Goal: Obtain resource: Download file/media

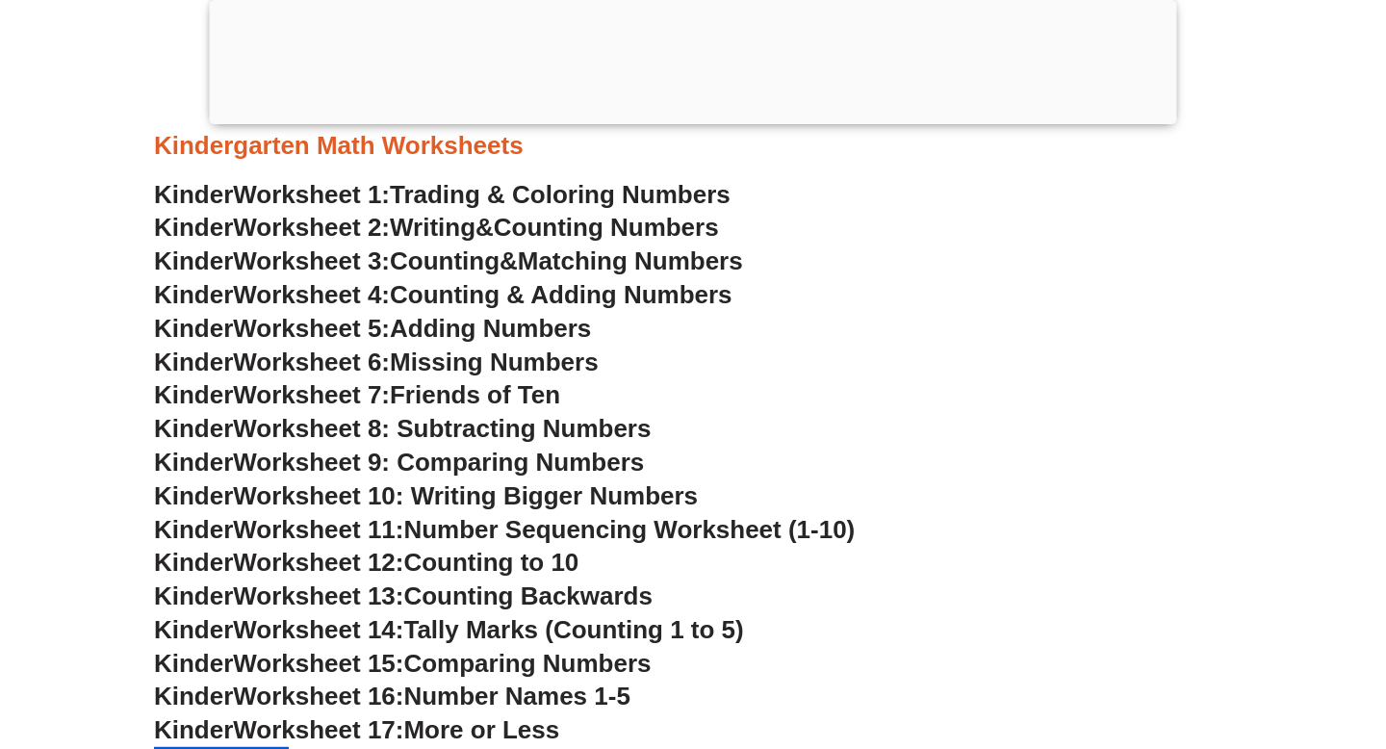
scroll to position [791, 0]
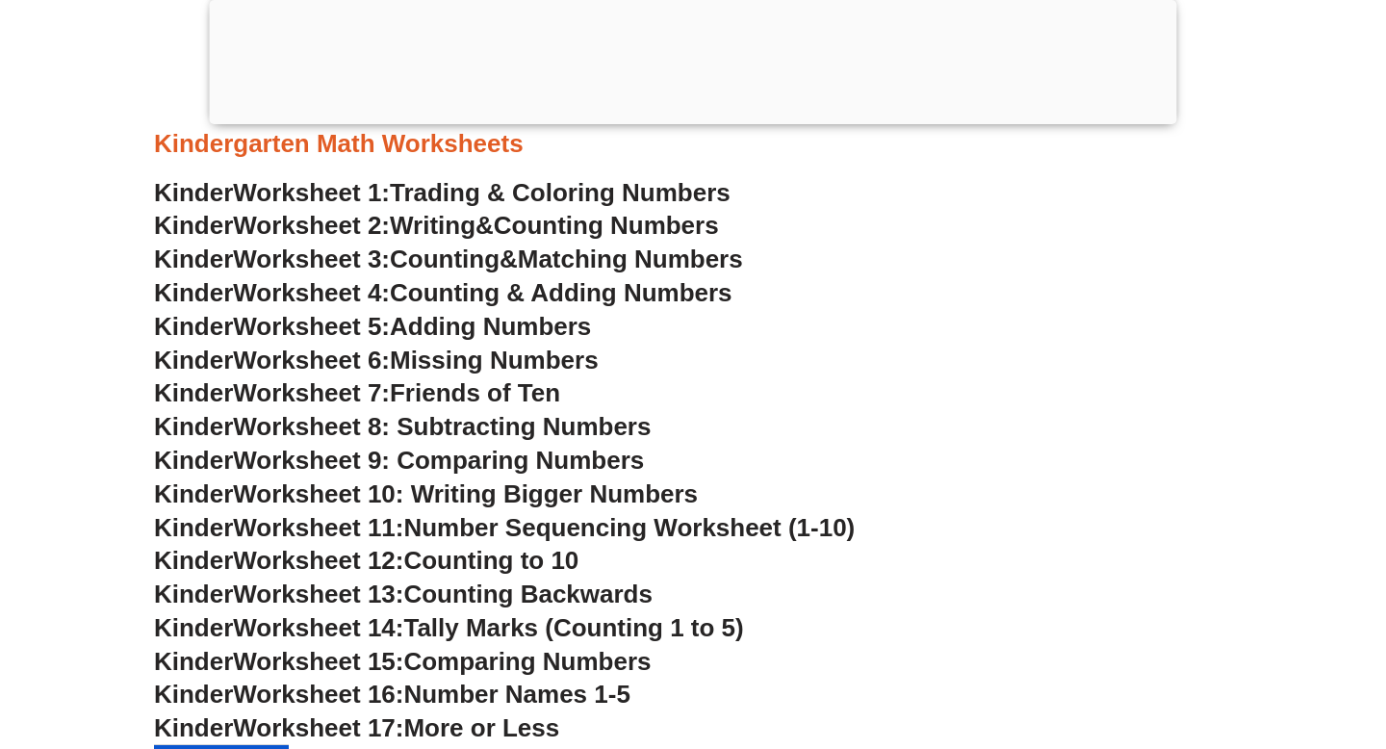
click at [469, 194] on span "Trading & Coloring Numbers" at bounding box center [560, 192] width 341 height 29
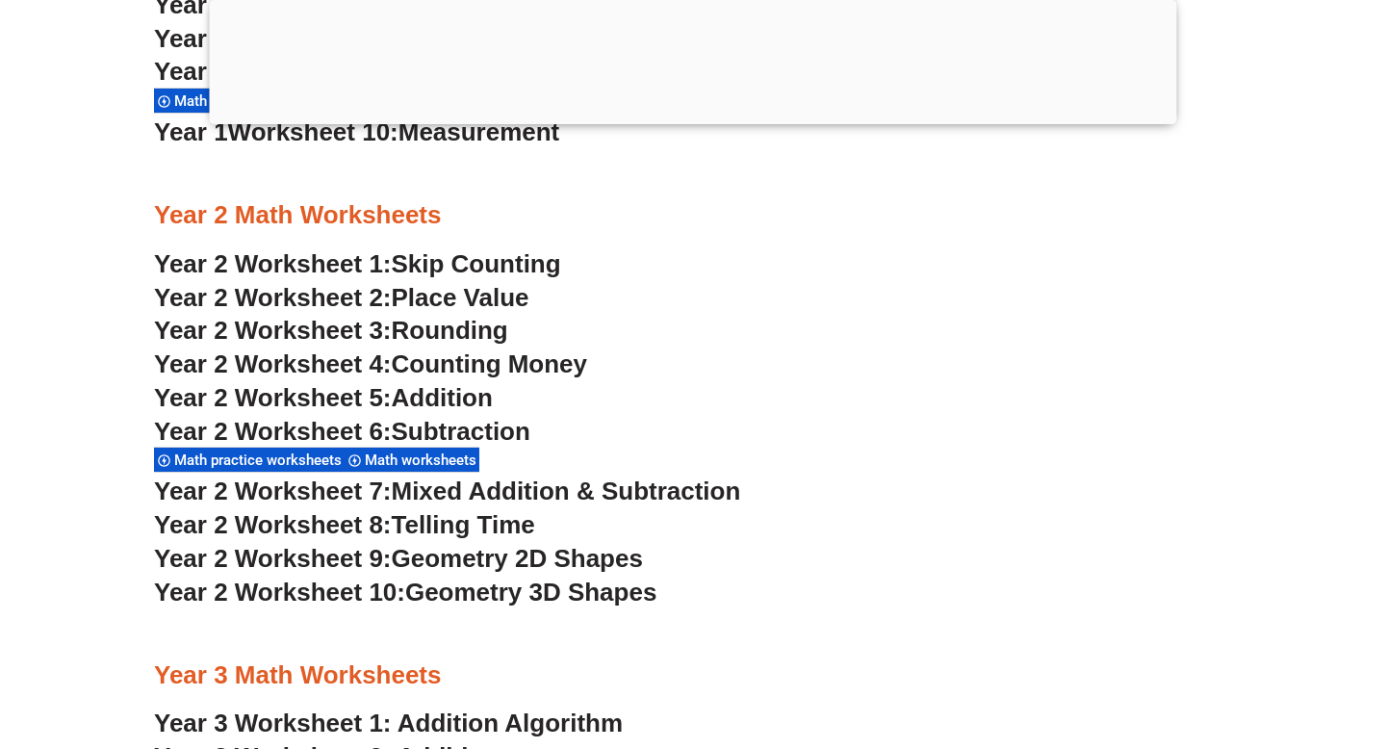
scroll to position [2187, 0]
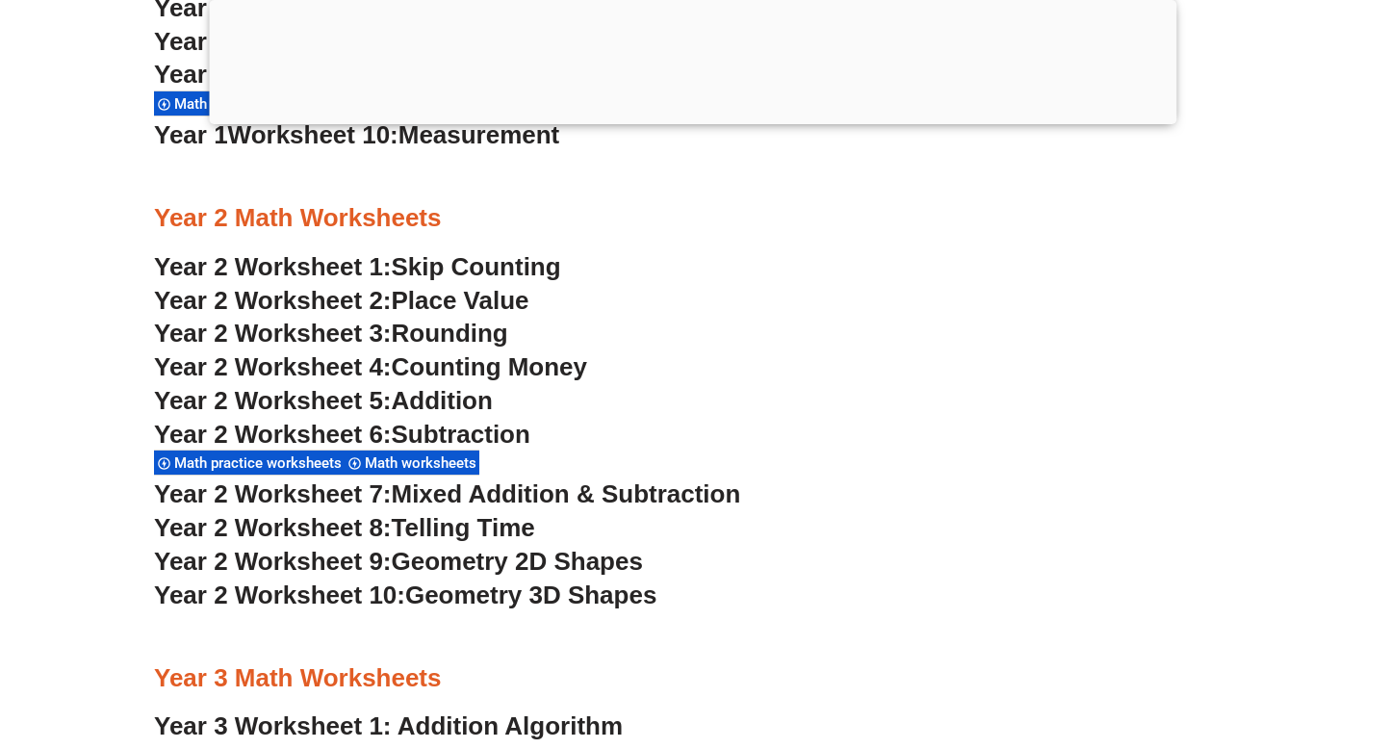
click at [268, 398] on span "Year 2 Worksheet 5:" at bounding box center [273, 400] width 238 height 29
click at [174, 404] on span "Year 2 Worksheet 5:" at bounding box center [273, 400] width 238 height 29
click at [230, 261] on span "Year 2 Worksheet 1:" at bounding box center [273, 266] width 238 height 29
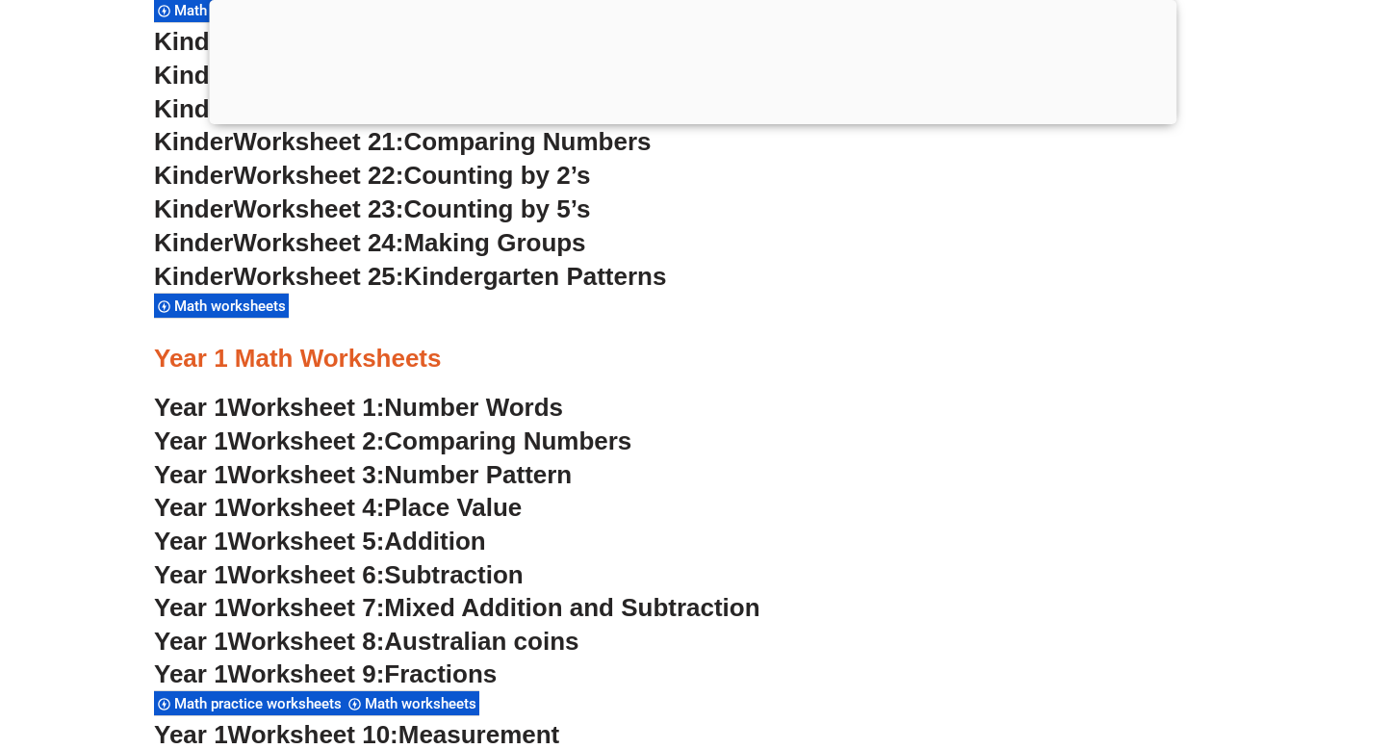
scroll to position [1669, 0]
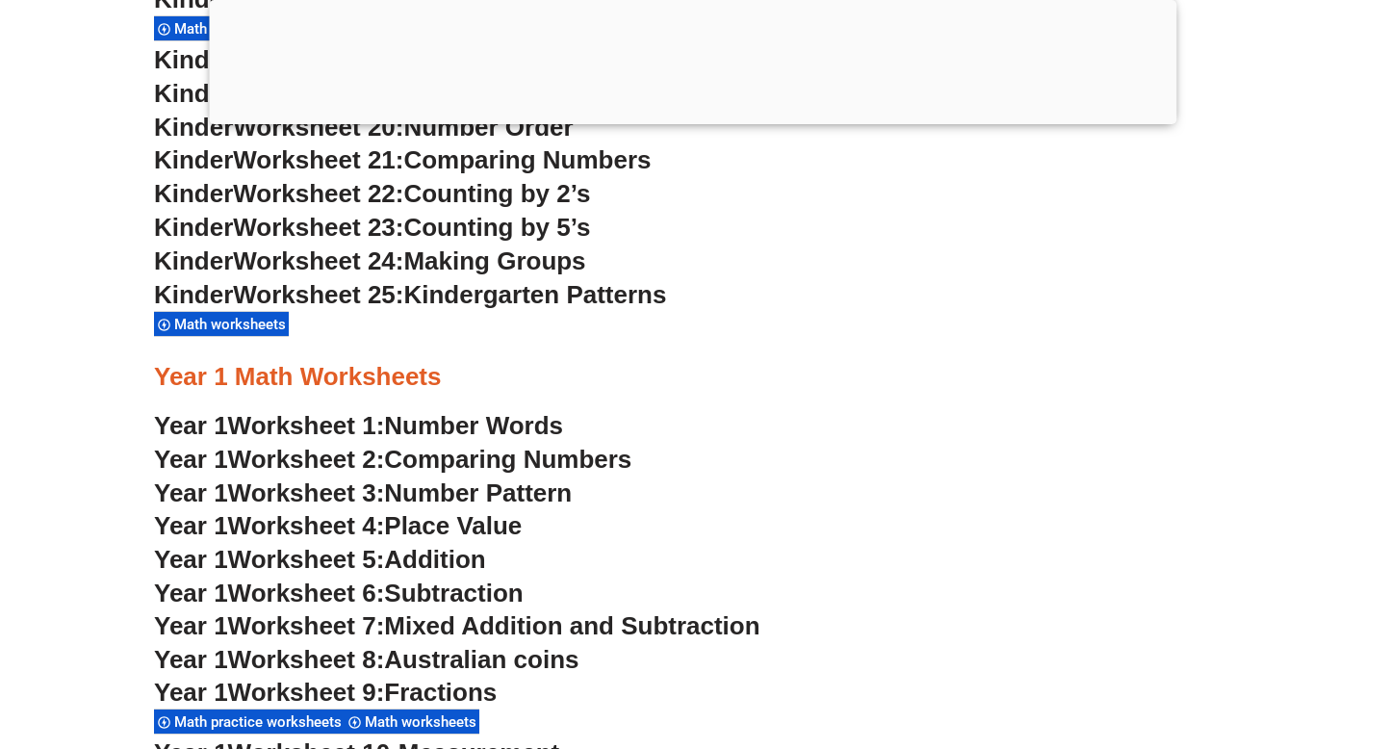
click at [406, 520] on span "Place Value" at bounding box center [453, 525] width 138 height 29
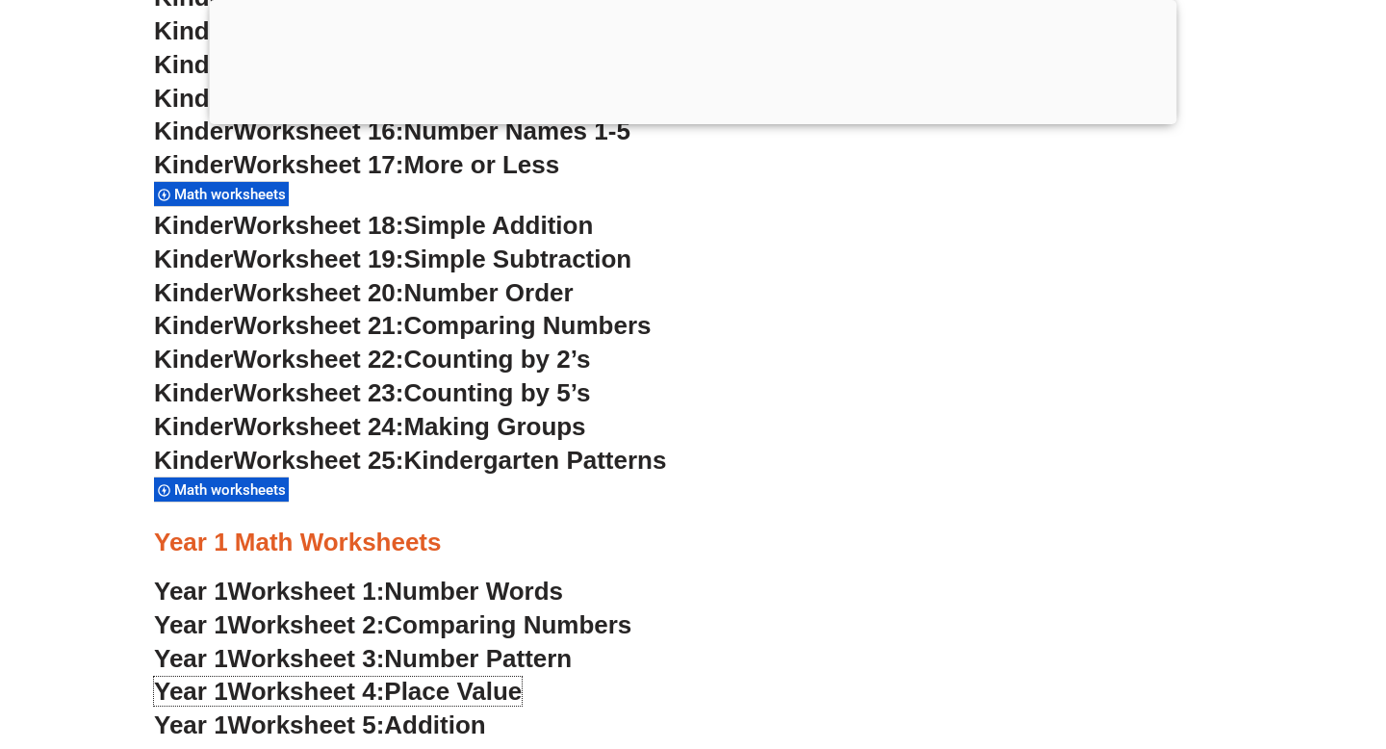
scroll to position [1506, 0]
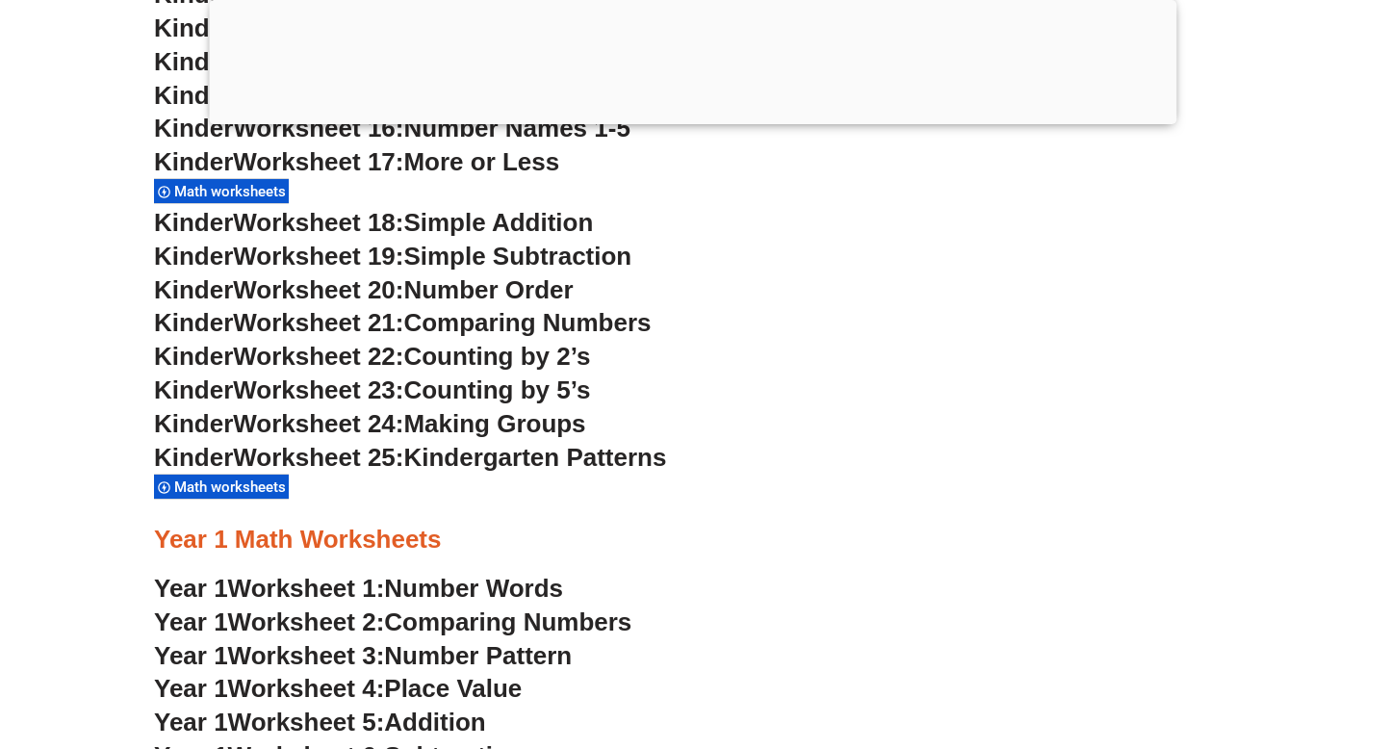
click at [438, 617] on span "Comparing Numbers" at bounding box center [507, 622] width 247 height 29
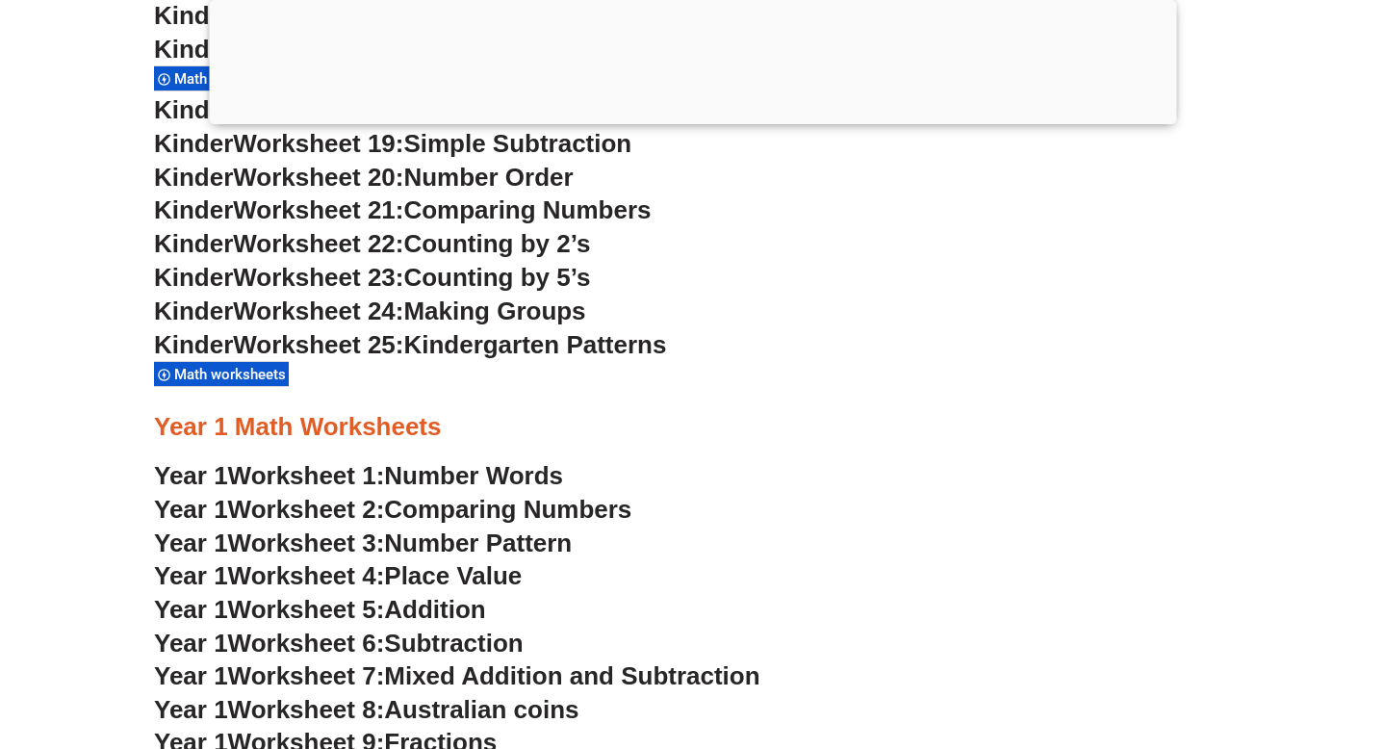
scroll to position [1631, 0]
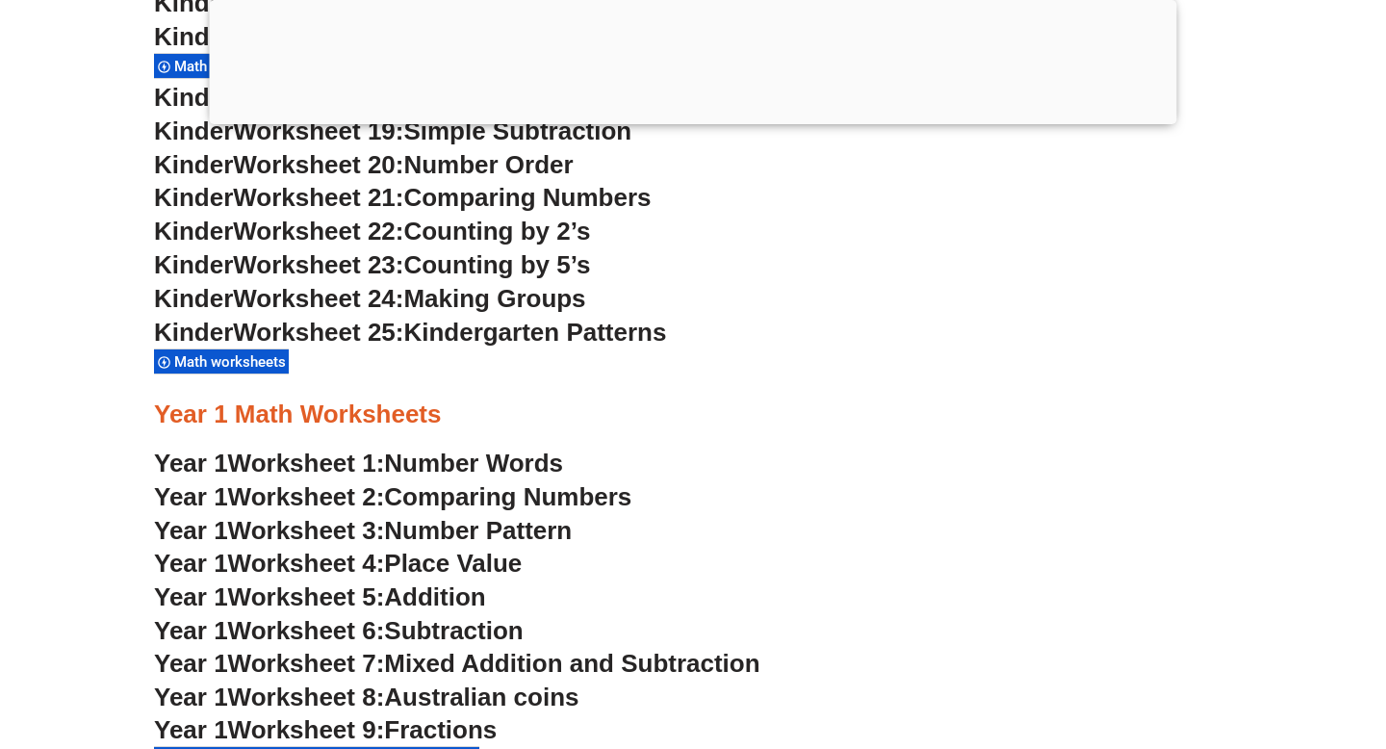
click at [470, 532] on span "Number Pattern" at bounding box center [478, 530] width 188 height 29
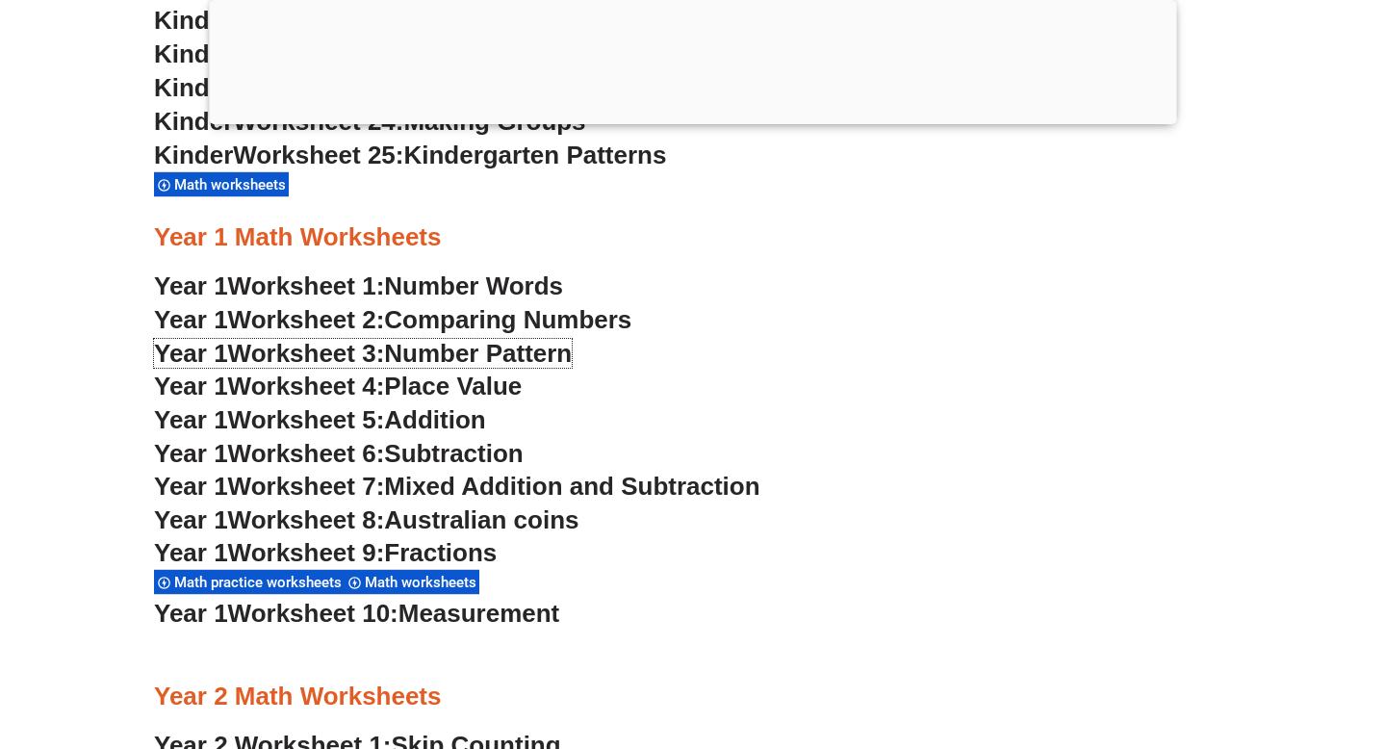
scroll to position [1811, 0]
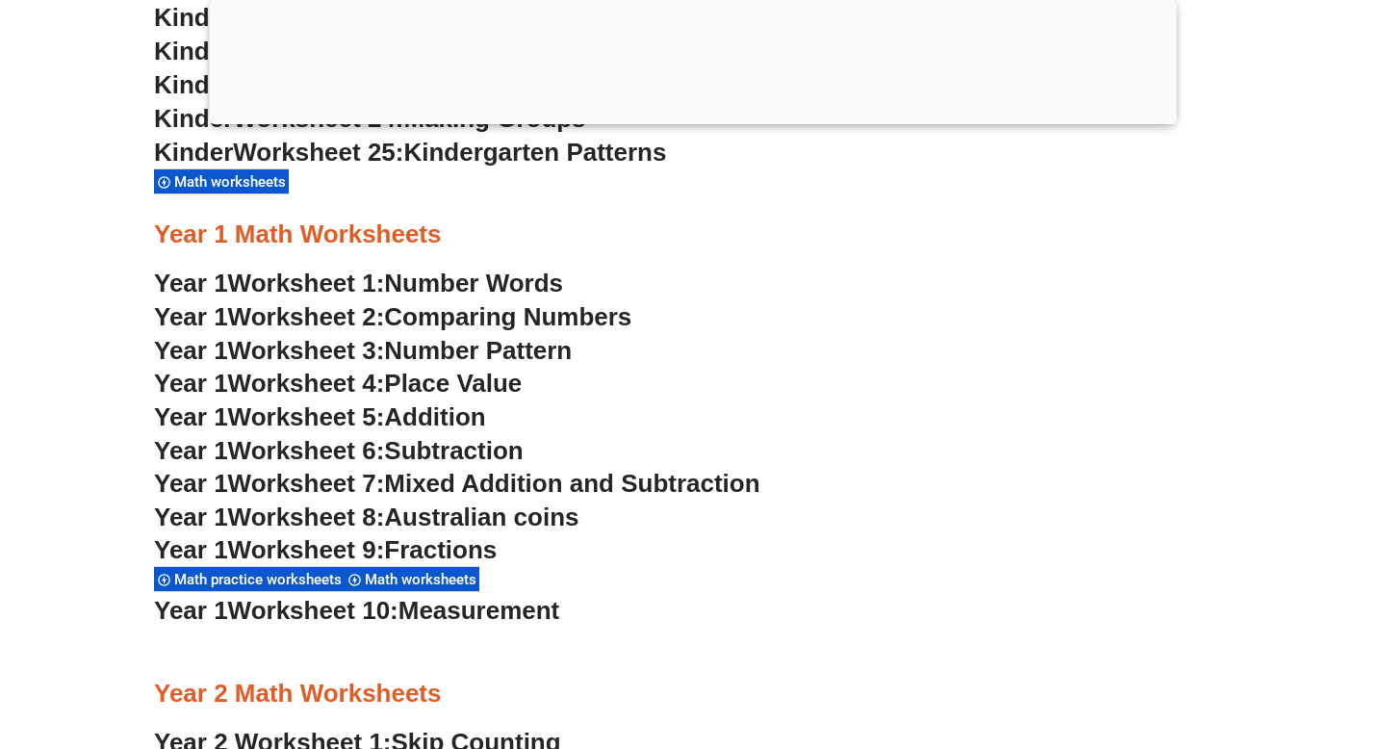
click at [451, 479] on span "Mixed Addition and Subtraction" at bounding box center [572, 483] width 376 height 29
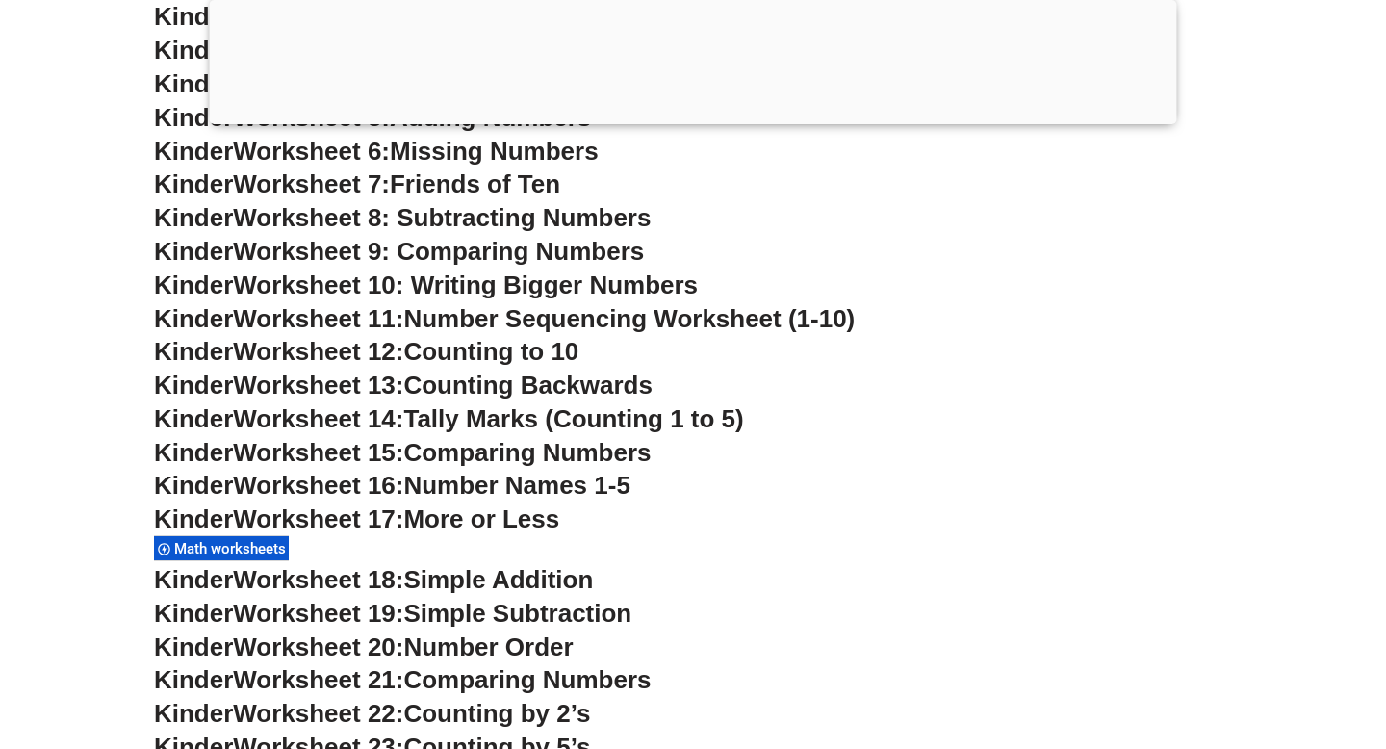
scroll to position [1153, 0]
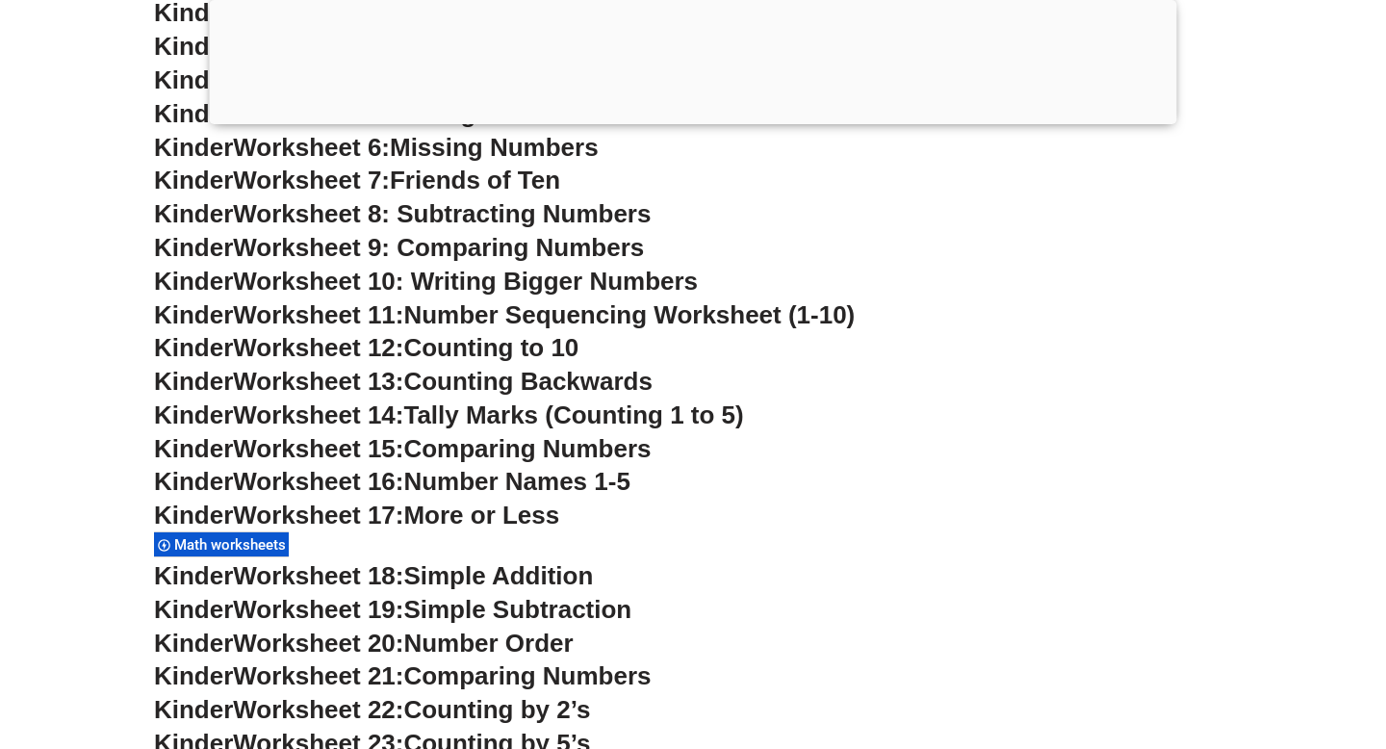
click at [272, 456] on span "Worksheet 15:" at bounding box center [318, 448] width 170 height 29
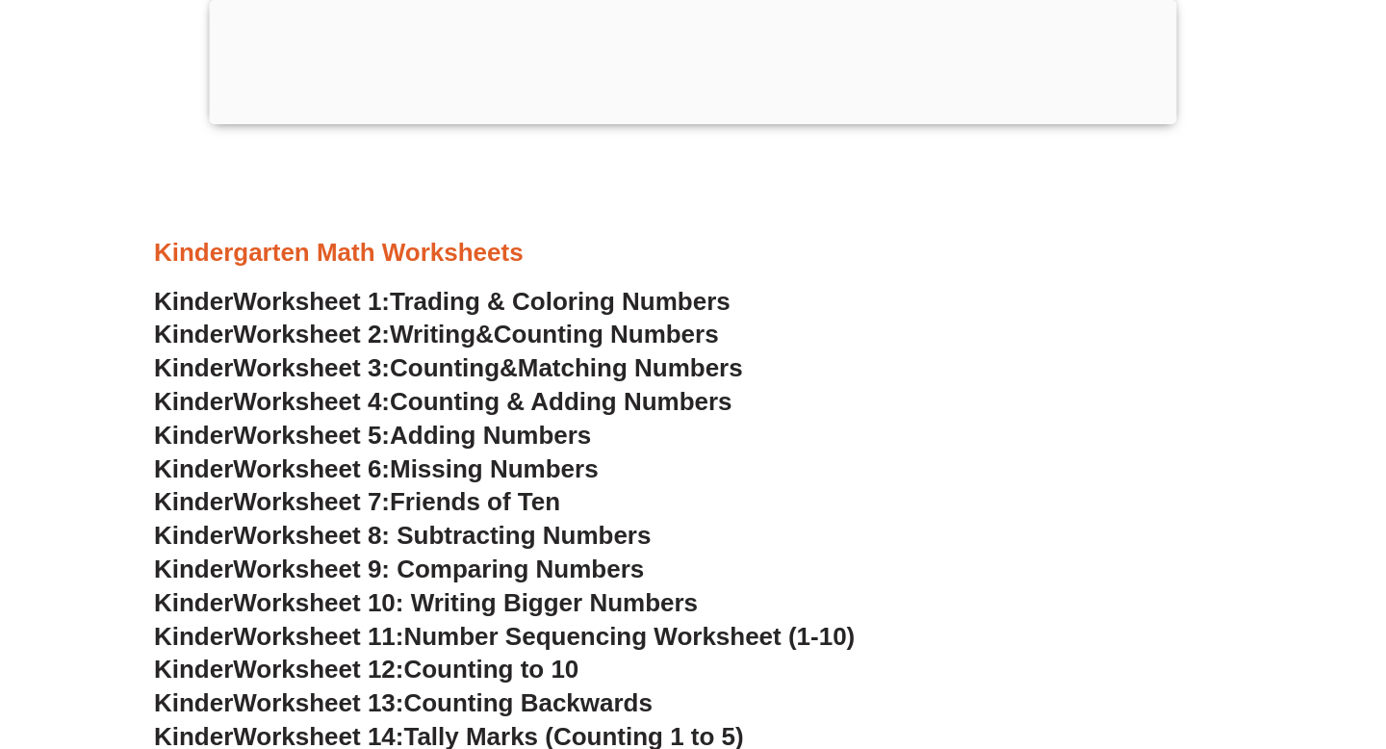
scroll to position [825, 0]
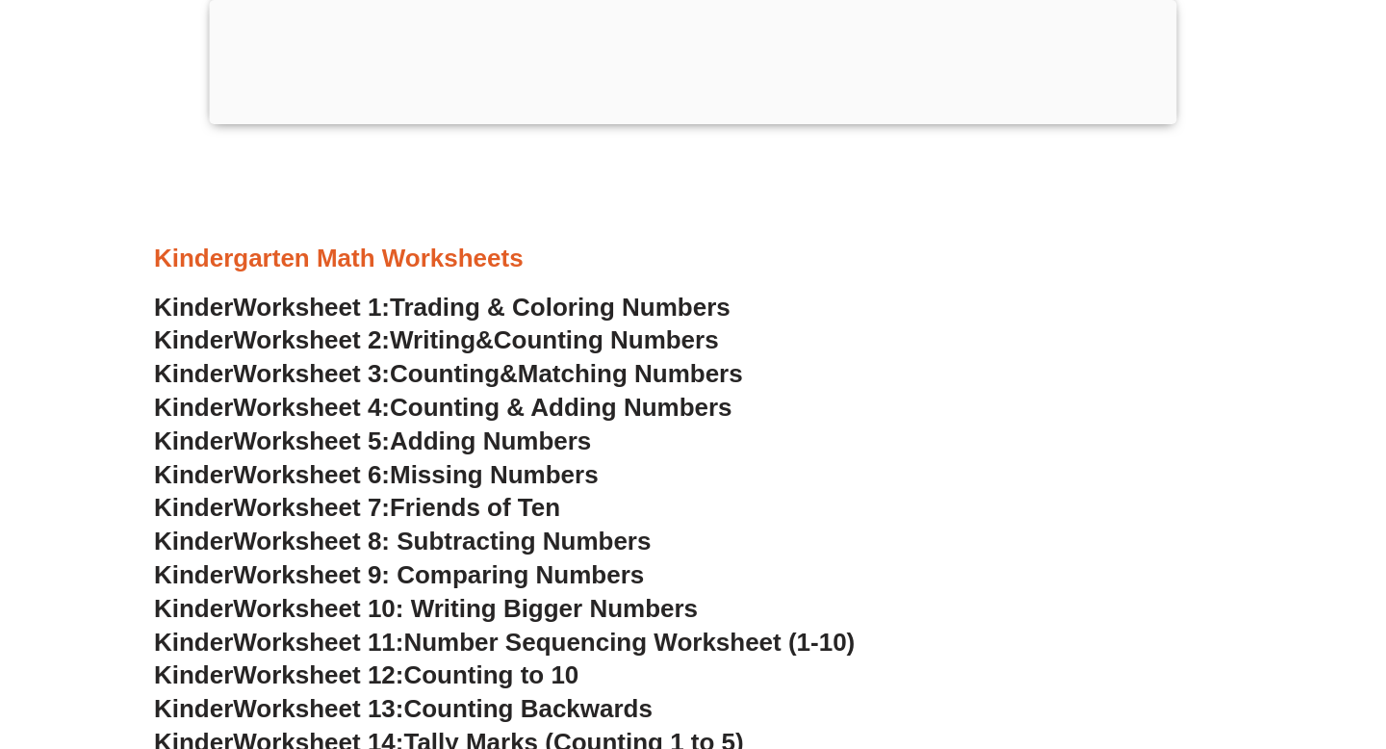
click at [350, 265] on h3 "Kindergarten Math Worksheets" at bounding box center [693, 259] width 1078 height 33
click at [210, 264] on h3 "Kindergarten Math Worksheets" at bounding box center [693, 259] width 1078 height 33
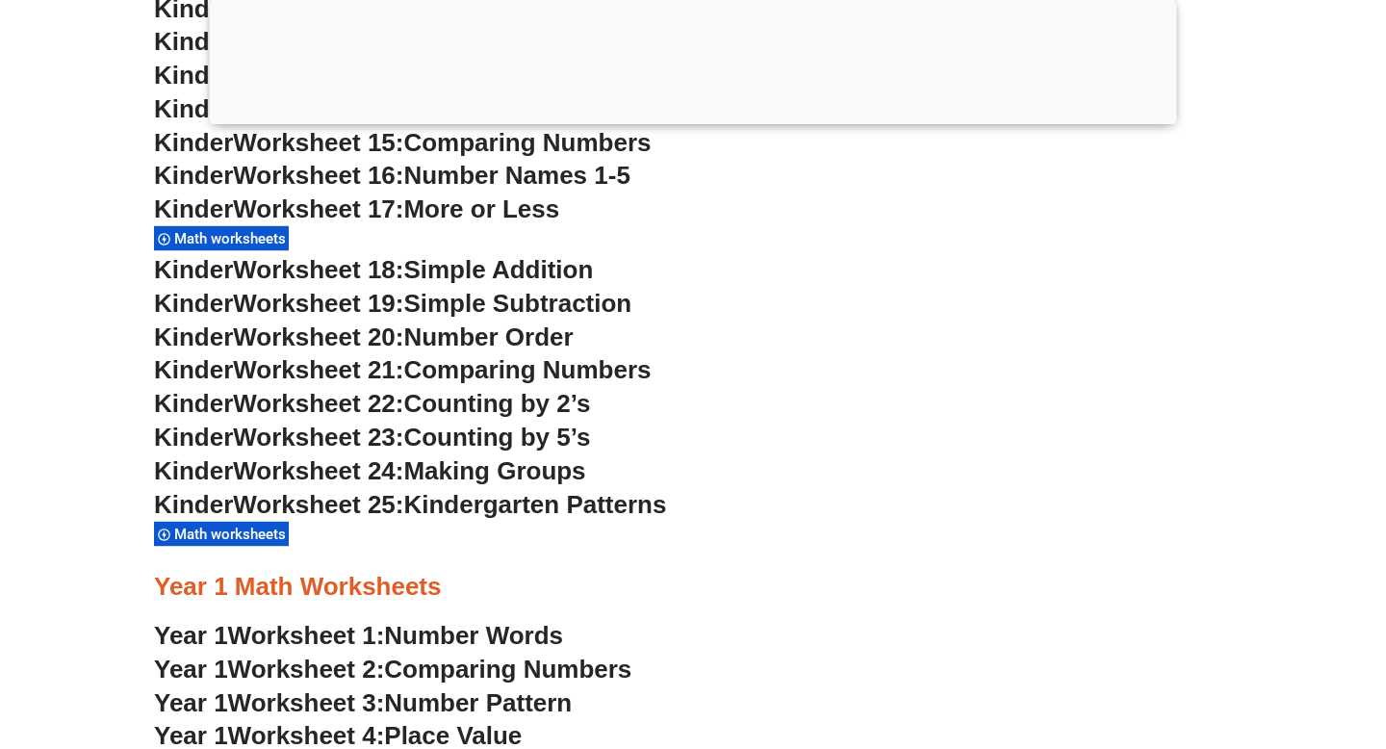
scroll to position [1461, 0]
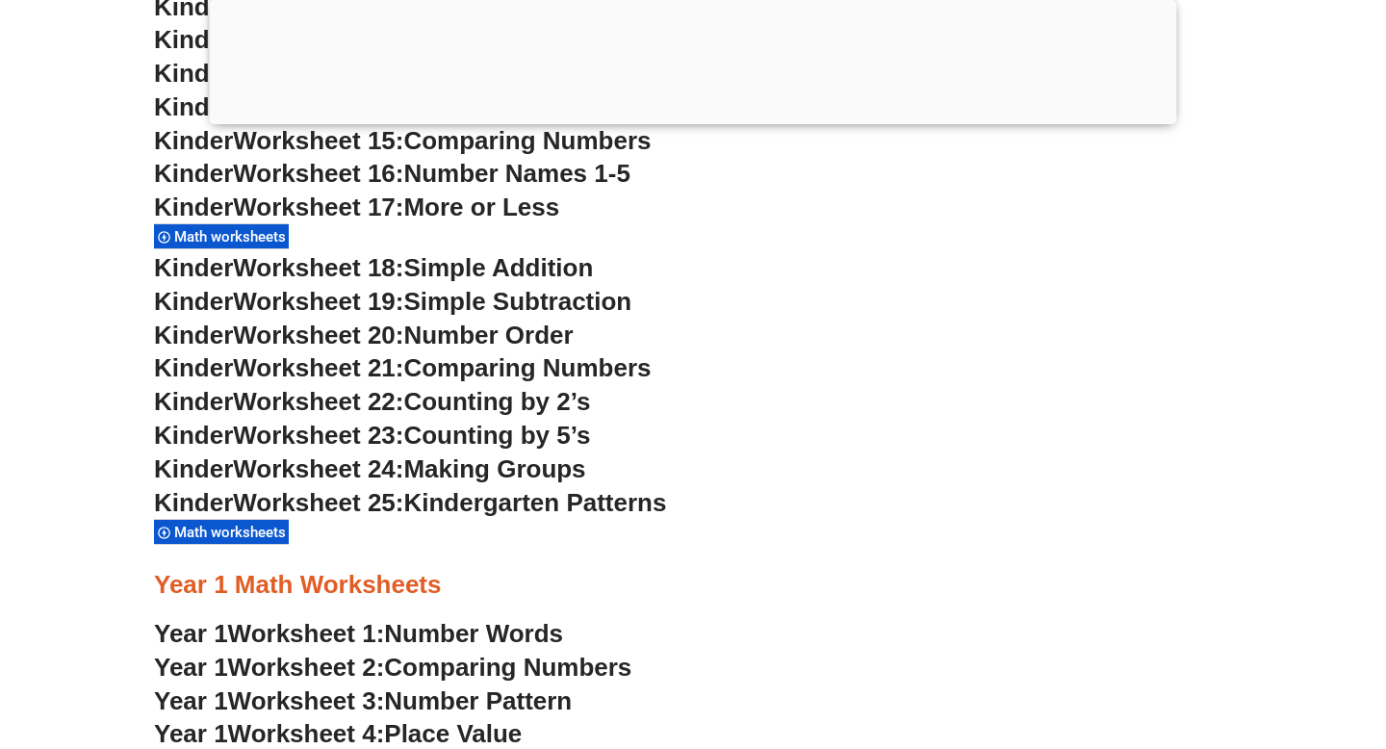
click at [269, 531] on span "Math worksheets" at bounding box center [232, 532] width 117 height 17
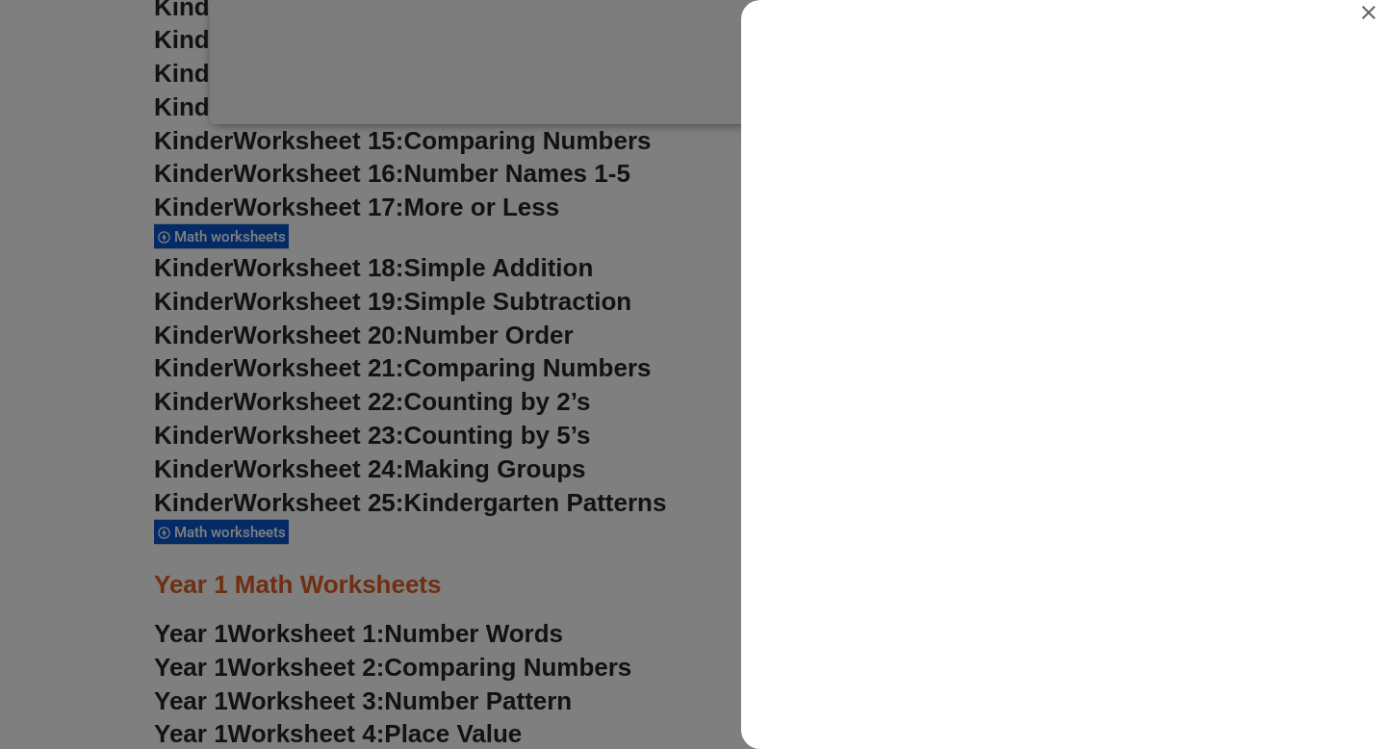
scroll to position [0, 0]
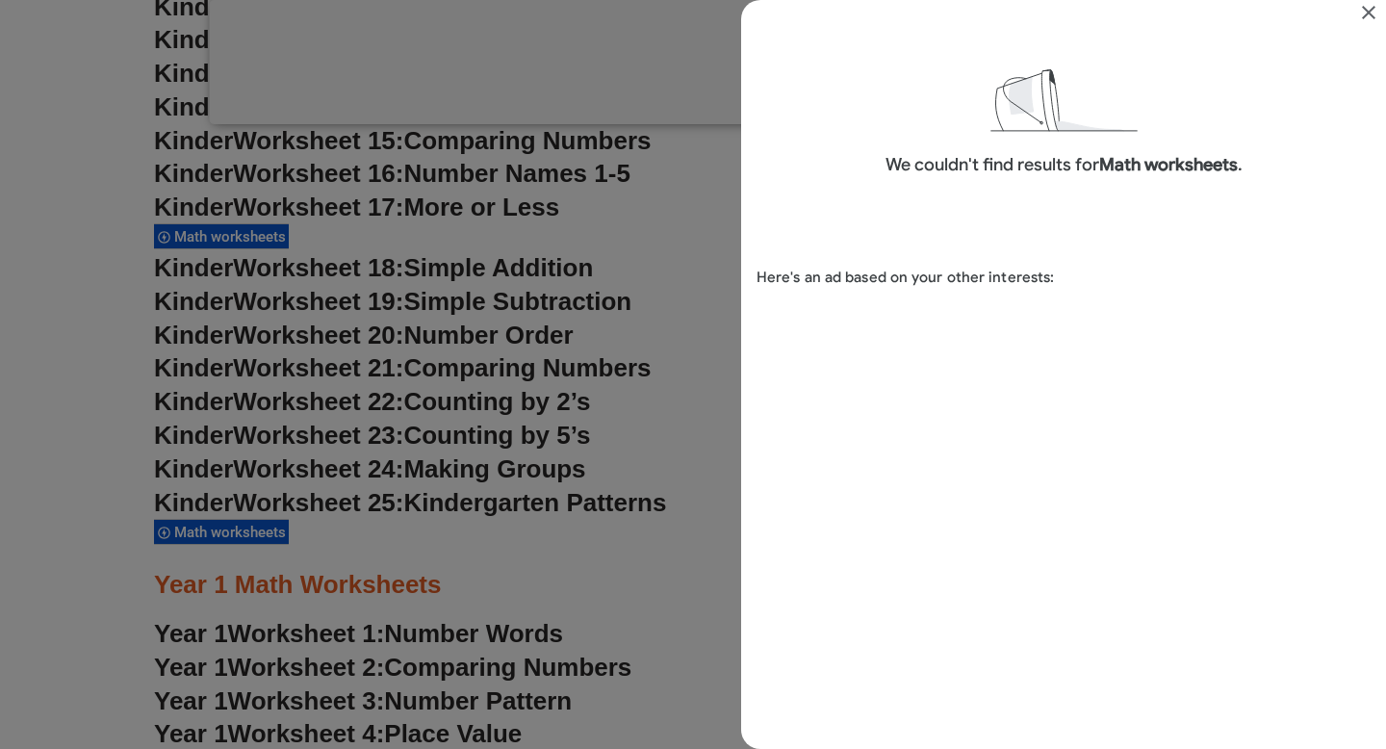
click at [1364, 10] on icon "Close" at bounding box center [1369, 12] width 23 height 23
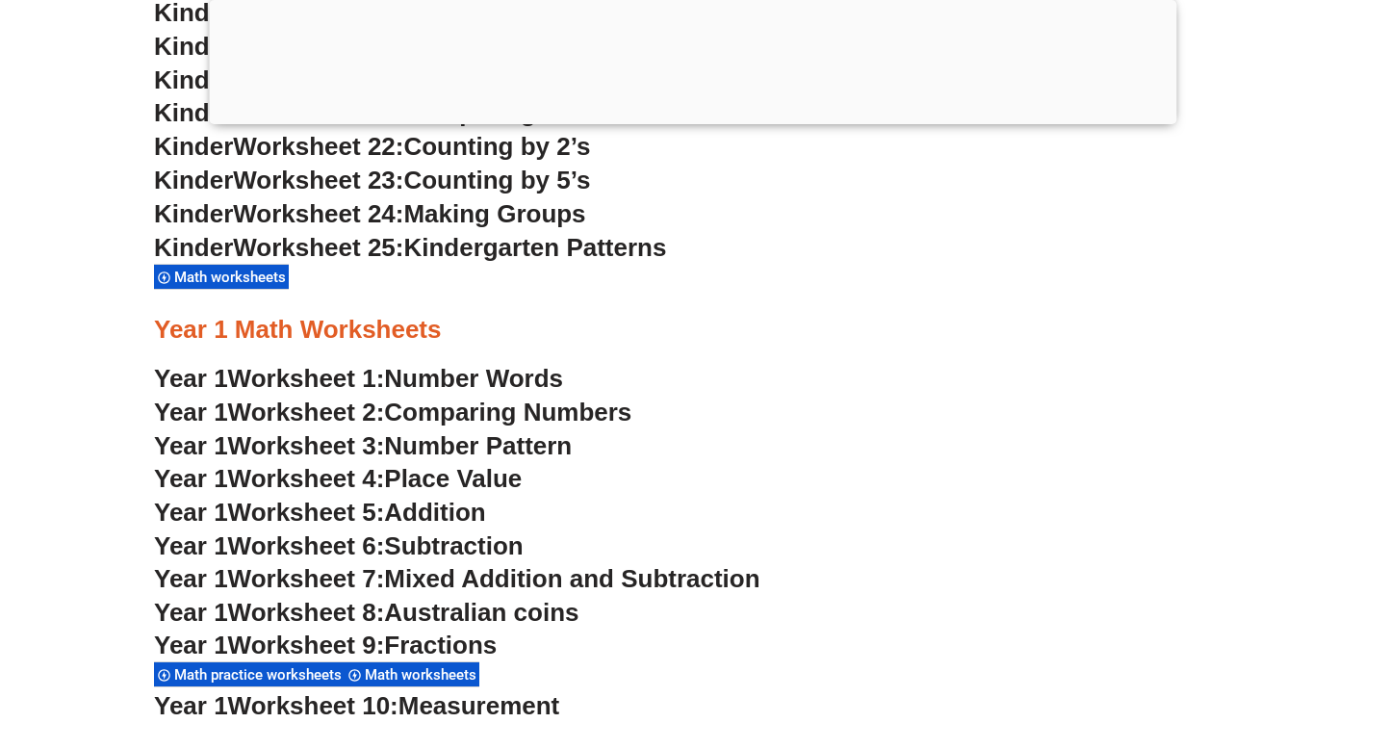
scroll to position [1753, 0]
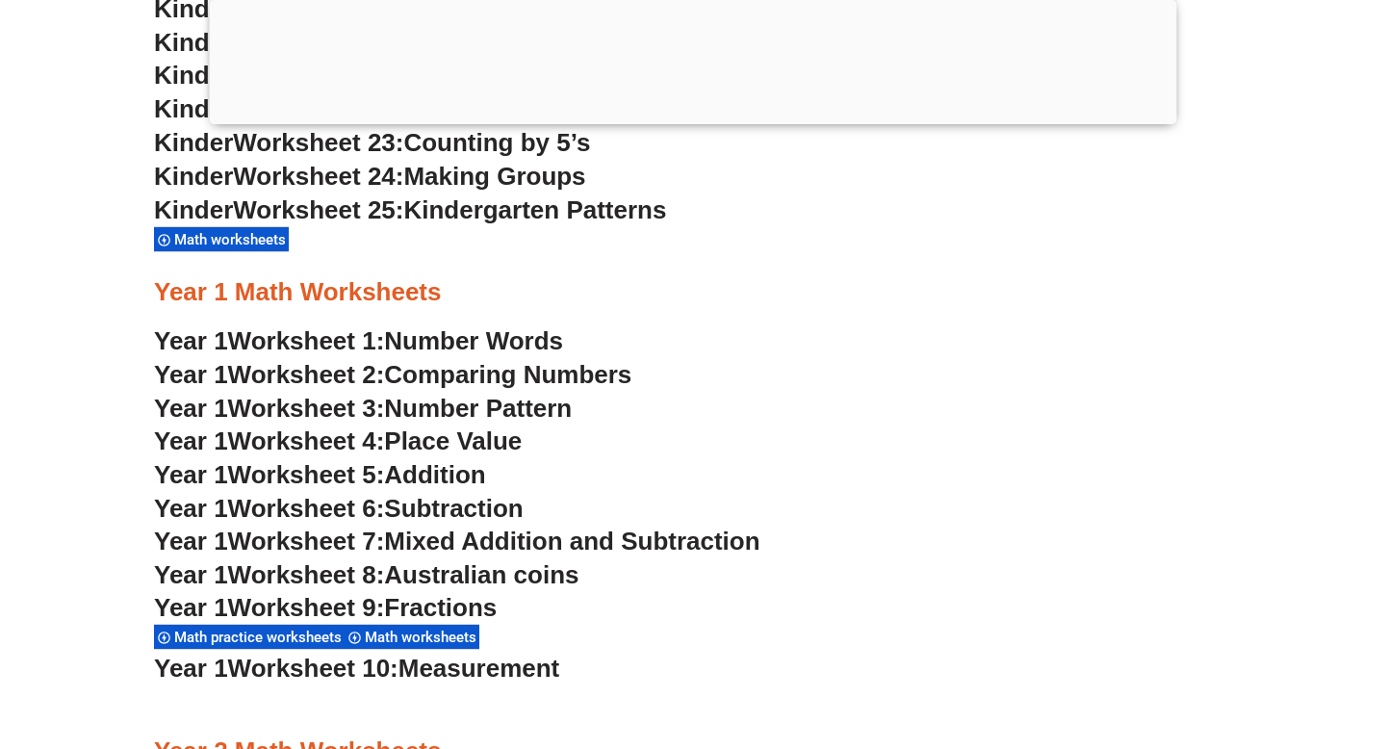
click at [326, 293] on h3 "Year 1 Math Worksheets" at bounding box center [693, 292] width 1078 height 33
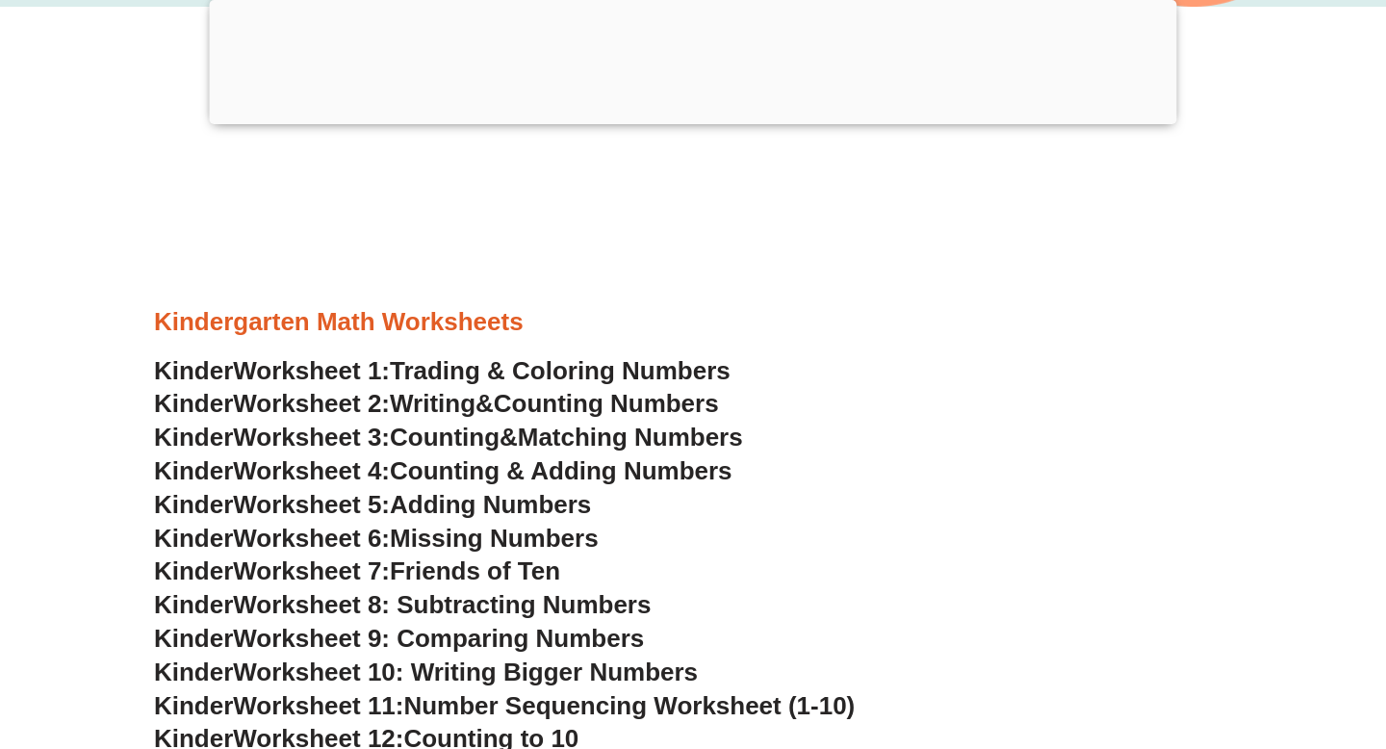
scroll to position [791, 0]
